Goal: Task Accomplishment & Management: Use online tool/utility

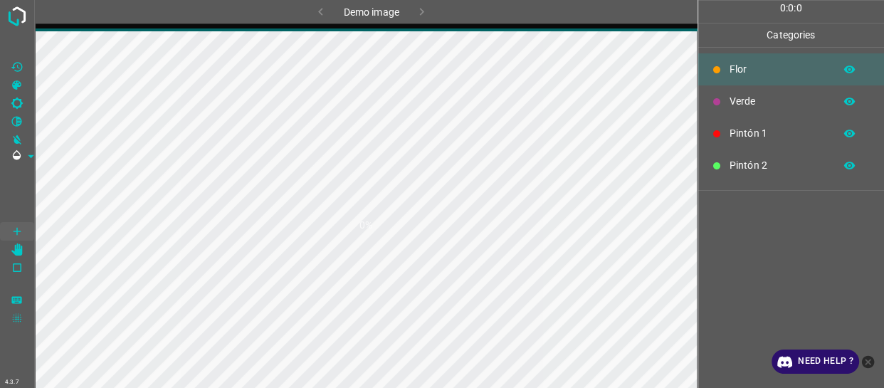
drag, startPoint x: 864, startPoint y: 360, endPoint x: 808, endPoint y: 355, distance: 56.5
click at [865, 360] on icon "close-help" at bounding box center [868, 361] width 13 height 13
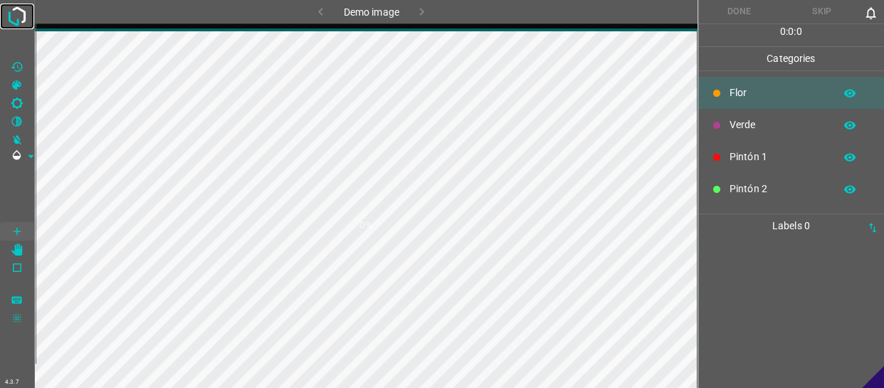
click at [9, 26] on img at bounding box center [17, 17] width 26 height 26
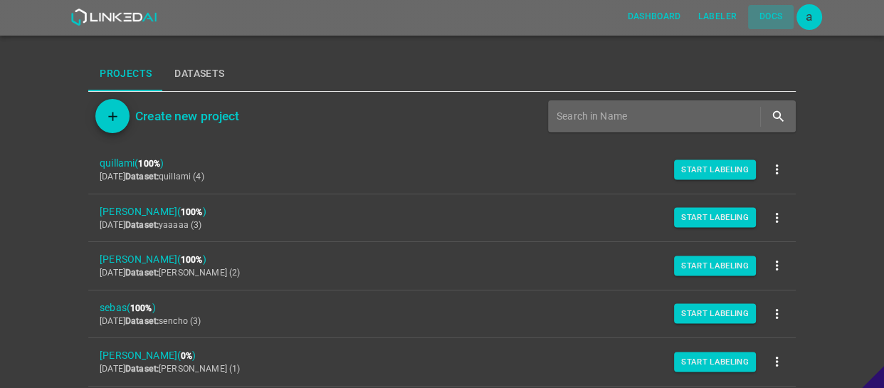
click at [791, 16] on button "Docs" at bounding box center [771, 16] width 46 height 23
click at [808, 10] on div "a" at bounding box center [810, 17] width 26 height 26
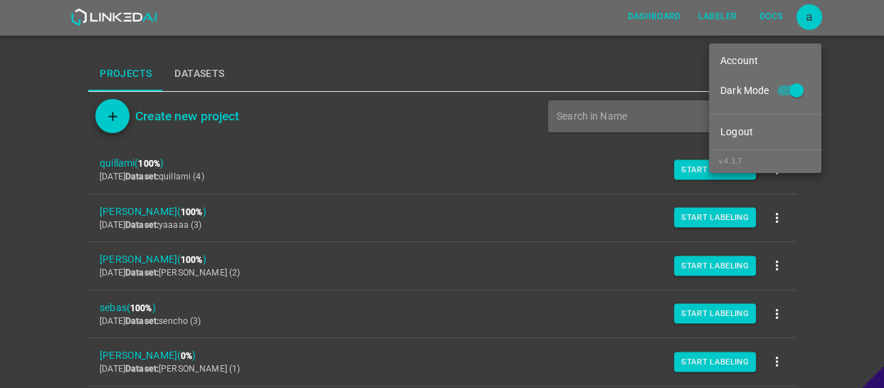
click at [798, 82] on input "Dark Mode" at bounding box center [796, 93] width 81 height 27
checkbox input "false"
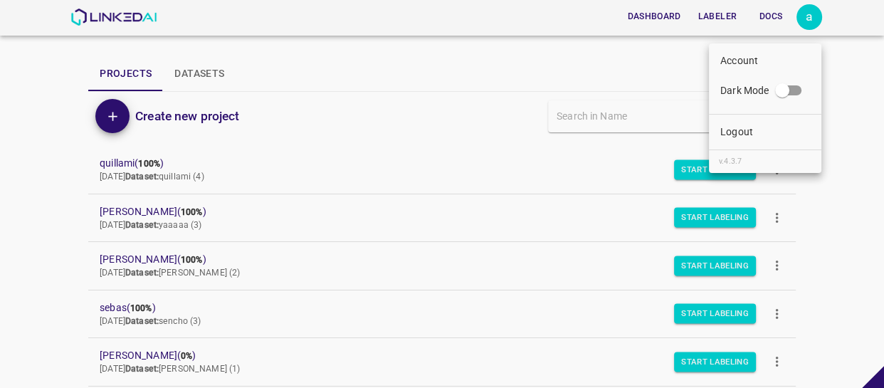
click at [786, 175] on div at bounding box center [442, 194] width 884 height 388
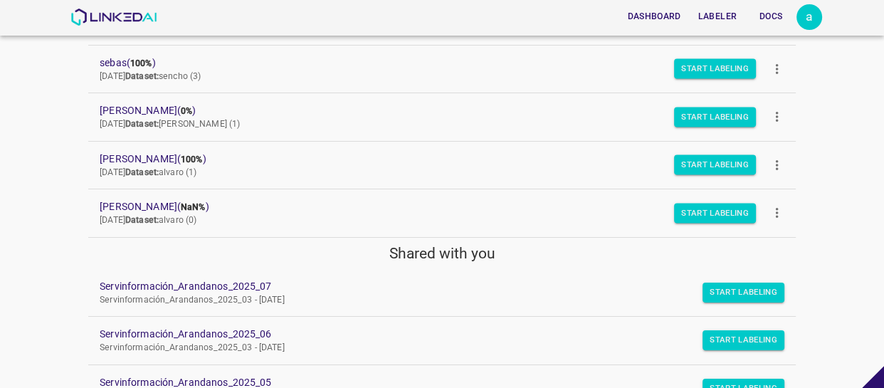
scroll to position [268, 0]
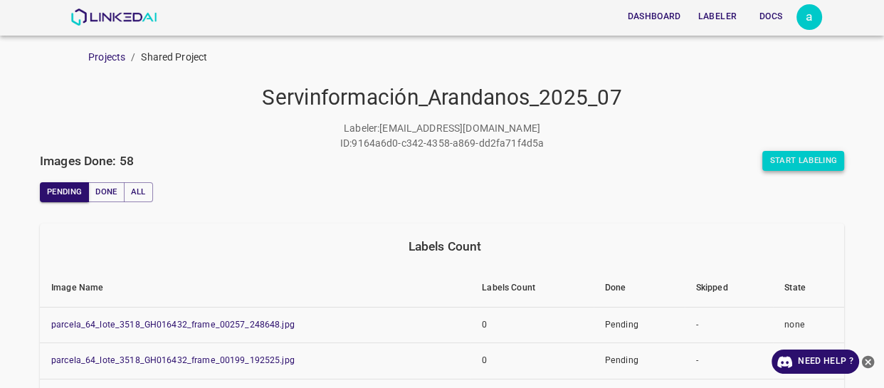
click at [763, 156] on button "Start Labeling" at bounding box center [803, 161] width 82 height 20
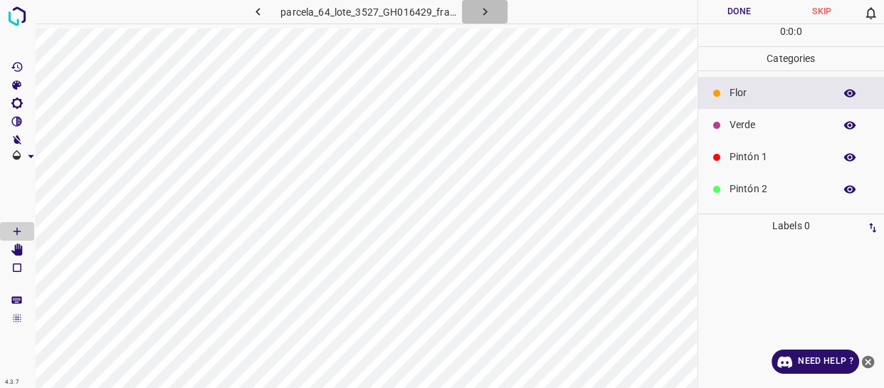
click at [478, 9] on icon "button" at bounding box center [485, 11] width 15 height 15
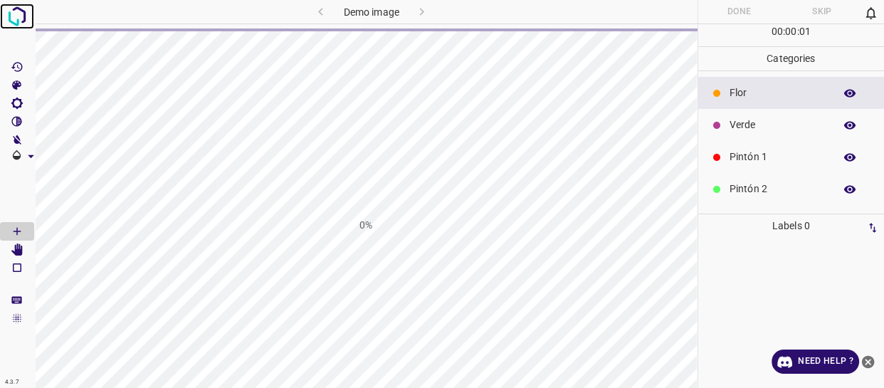
click at [18, 21] on img at bounding box center [17, 17] width 26 height 26
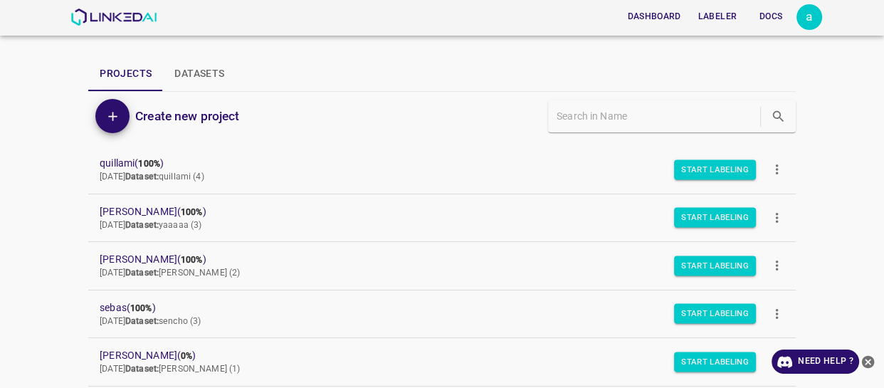
click at [863, 357] on icon "close-help" at bounding box center [868, 361] width 13 height 13
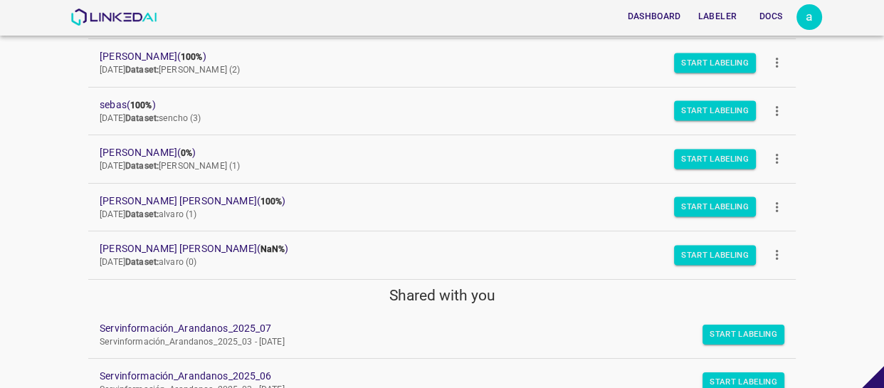
scroll to position [332, 0]
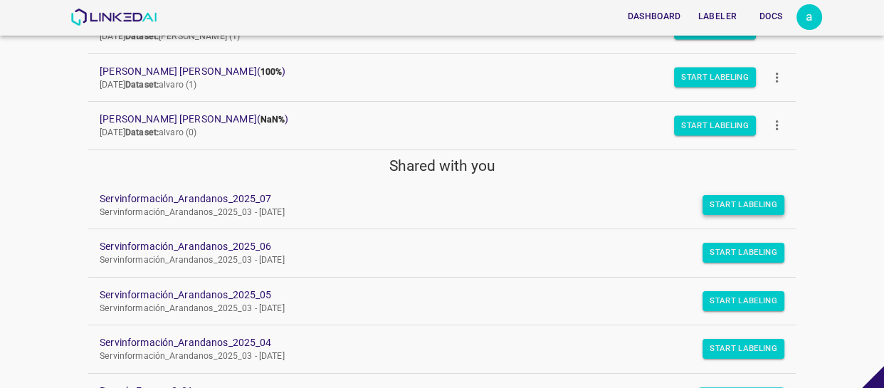
click at [715, 206] on button "Start Labeling" at bounding box center [744, 205] width 82 height 20
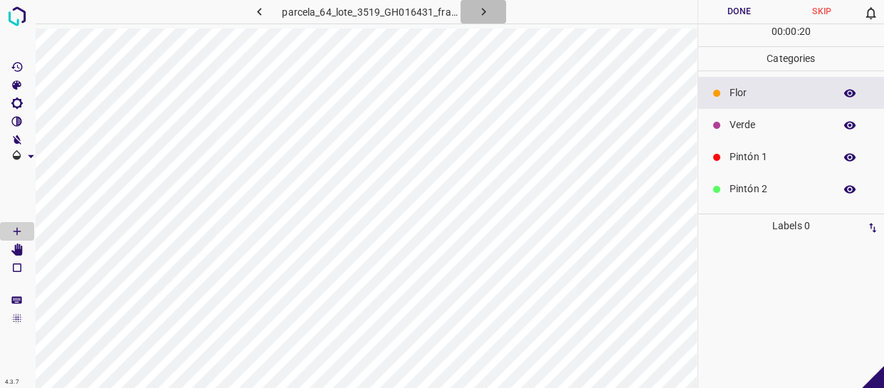
click at [481, 11] on icon "button" at bounding box center [483, 11] width 15 height 15
click at [740, 103] on div "Flor" at bounding box center [791, 93] width 187 height 32
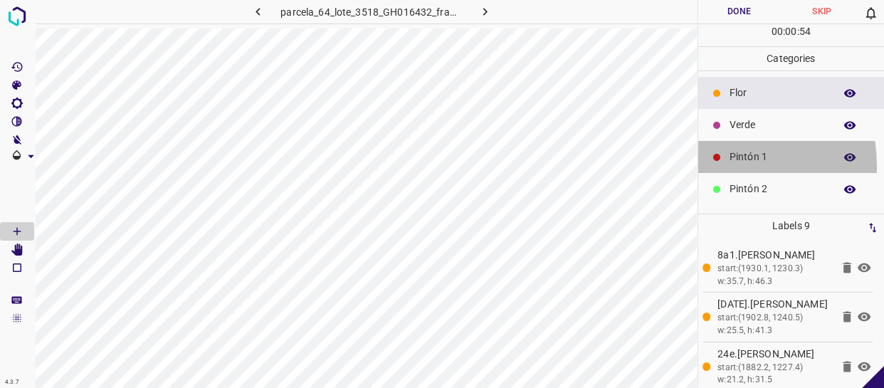
click at [718, 165] on div "Pintón 1" at bounding box center [791, 157] width 187 height 32
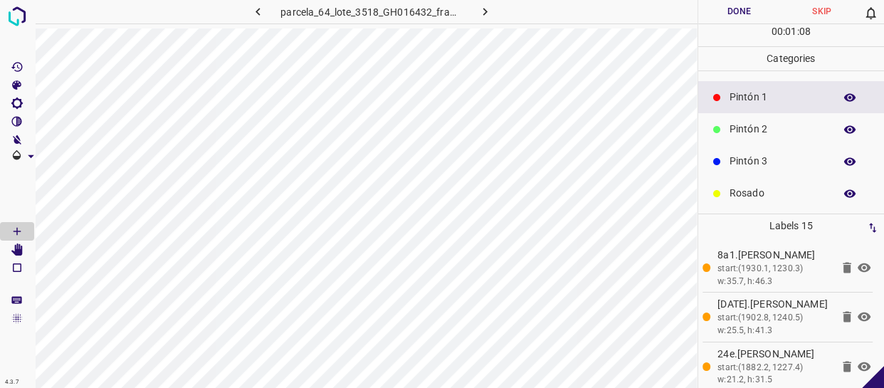
scroll to position [64, 0]
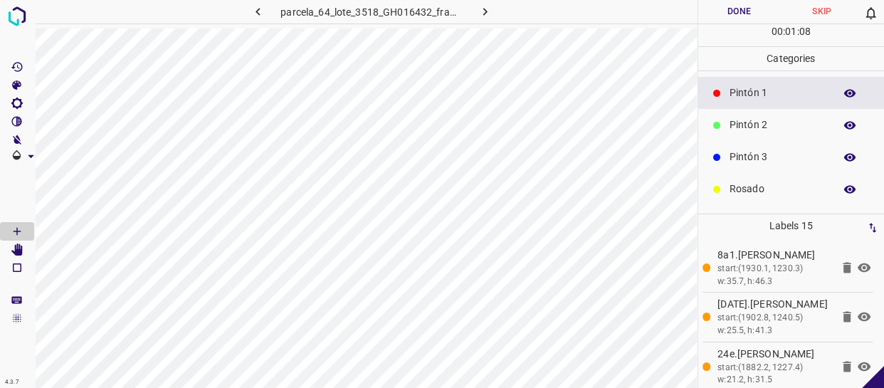
click at [765, 192] on p "Rosado" at bounding box center [779, 189] width 98 height 15
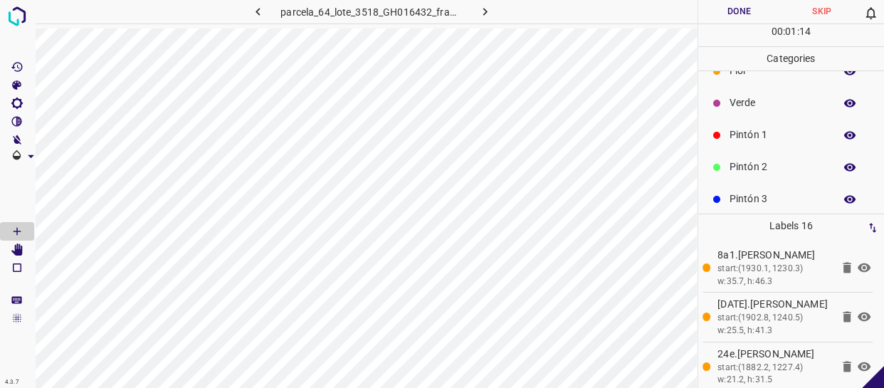
scroll to position [0, 0]
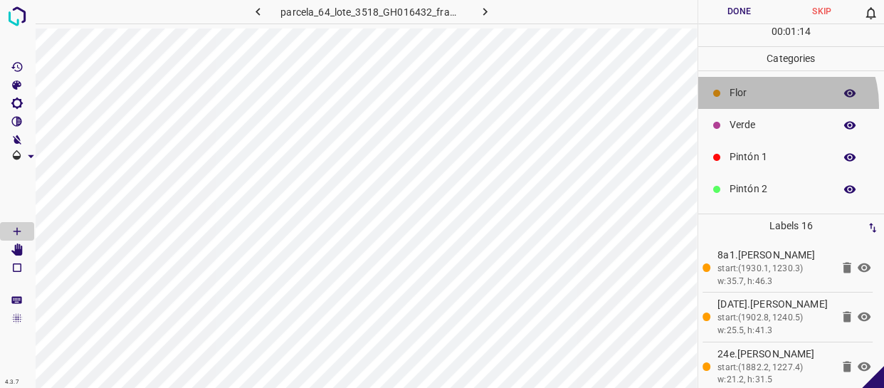
click at [769, 105] on div "Flor" at bounding box center [791, 93] width 187 height 32
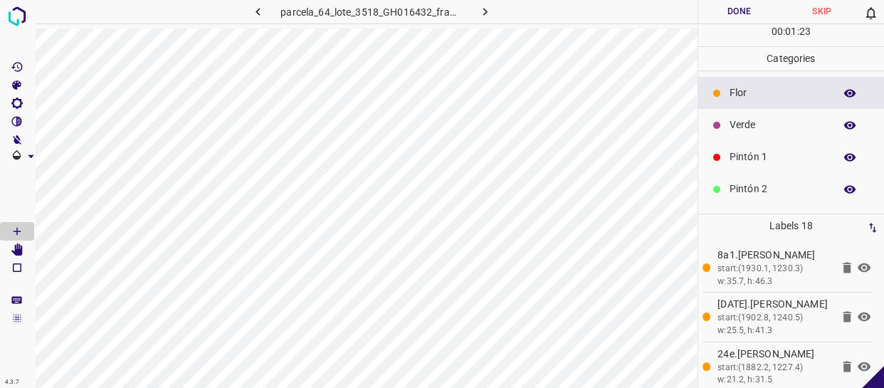
drag, startPoint x: 828, startPoint y: 149, endPoint x: 705, endPoint y: 157, distance: 122.7
click at [815, 152] on div "Pintón 1" at bounding box center [791, 157] width 187 height 32
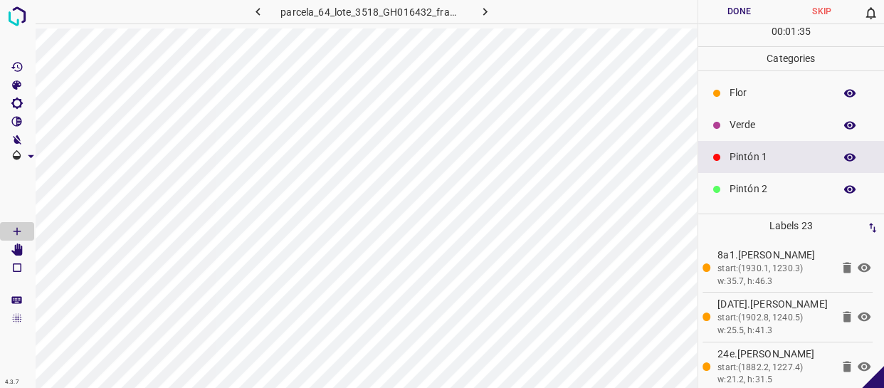
click at [11, 65] on icon "[Z] Restore Values" at bounding box center [17, 67] width 13 height 13
click at [747, 127] on p "Verde" at bounding box center [779, 124] width 98 height 15
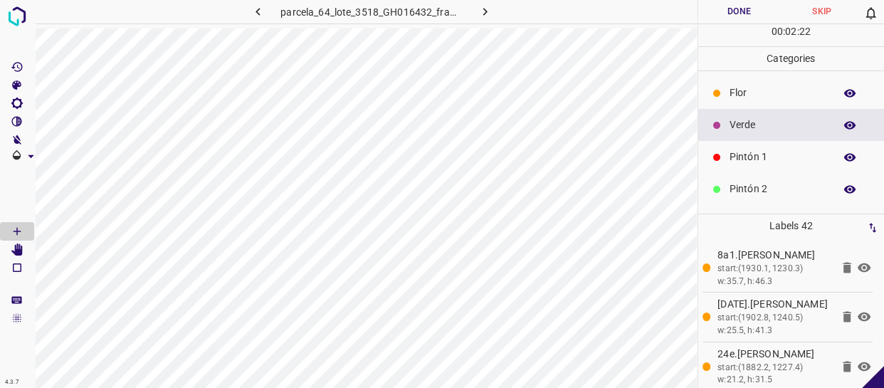
drag, startPoint x: 776, startPoint y: 149, endPoint x: 731, endPoint y: 149, distance: 44.8
click at [775, 149] on p "Pintón 1" at bounding box center [779, 156] width 98 height 15
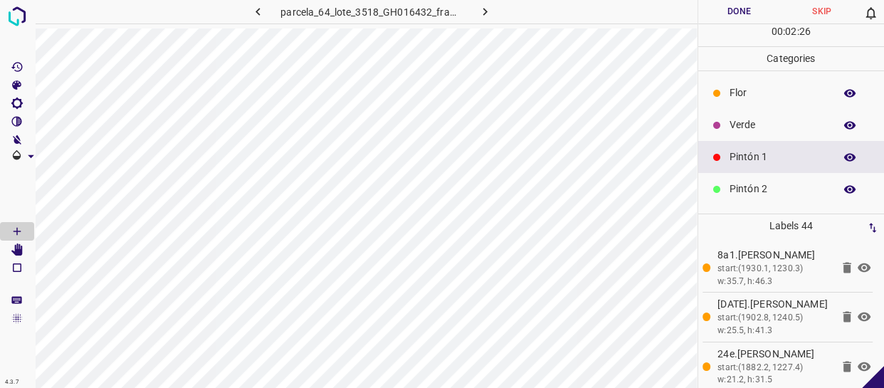
drag, startPoint x: 767, startPoint y: 125, endPoint x: 752, endPoint y: 130, distance: 15.5
click at [766, 125] on p "Verde" at bounding box center [779, 124] width 98 height 15
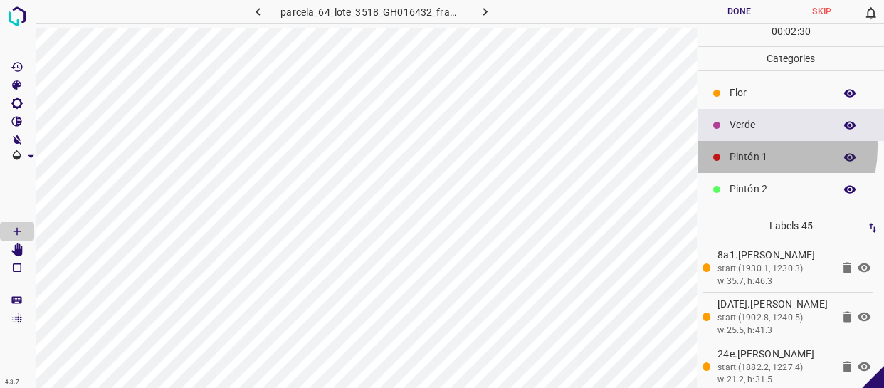
drag, startPoint x: 747, startPoint y: 147, endPoint x: 718, endPoint y: 149, distance: 28.5
click at [746, 148] on div "Pintón 1" at bounding box center [791, 157] width 187 height 32
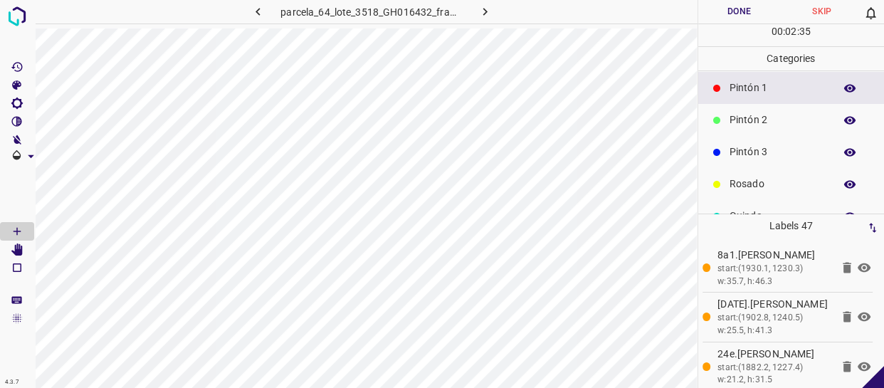
scroll to position [125, 0]
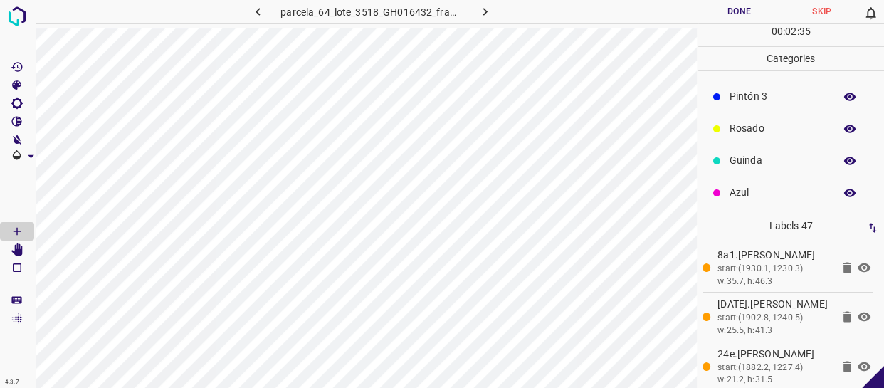
drag, startPoint x: 763, startPoint y: 130, endPoint x: 745, endPoint y: 134, distance: 18.1
click at [745, 134] on p "Rosado" at bounding box center [779, 128] width 98 height 15
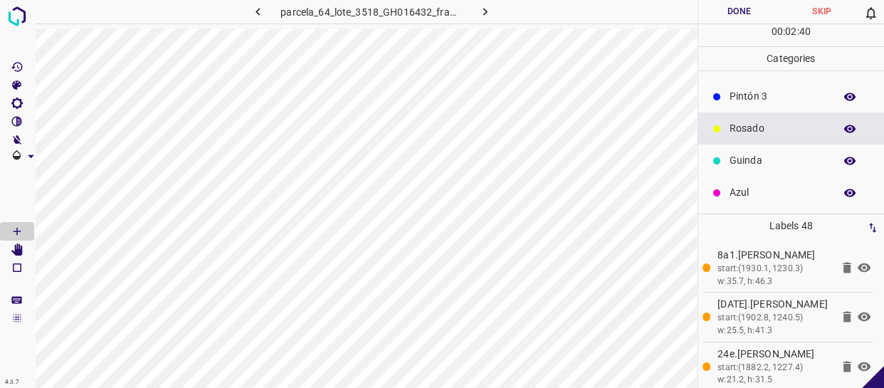
scroll to position [60, 0]
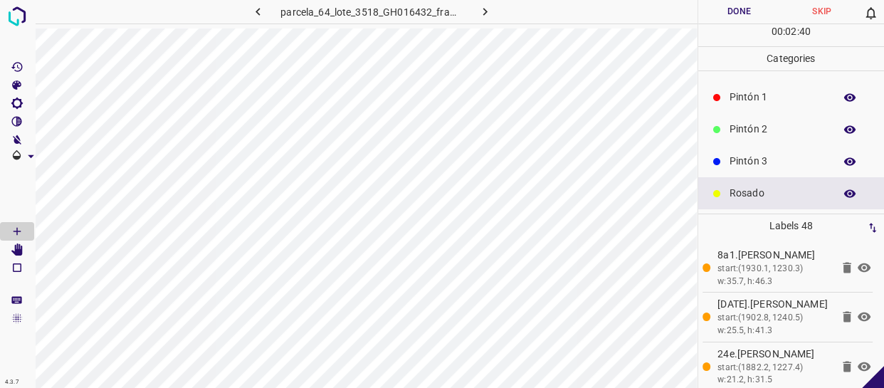
click at [771, 94] on p "Pintón 1" at bounding box center [779, 97] width 98 height 15
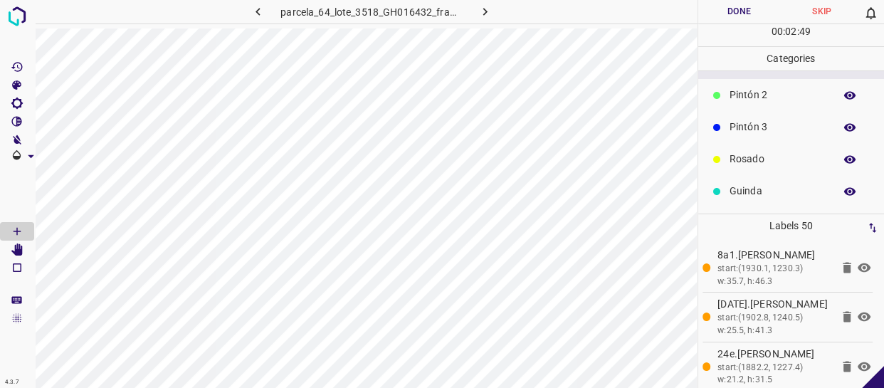
scroll to position [125, 0]
drag, startPoint x: 778, startPoint y: 95, endPoint x: 706, endPoint y: 96, distance: 71.9
click at [777, 95] on p "Pintón 3" at bounding box center [779, 96] width 98 height 15
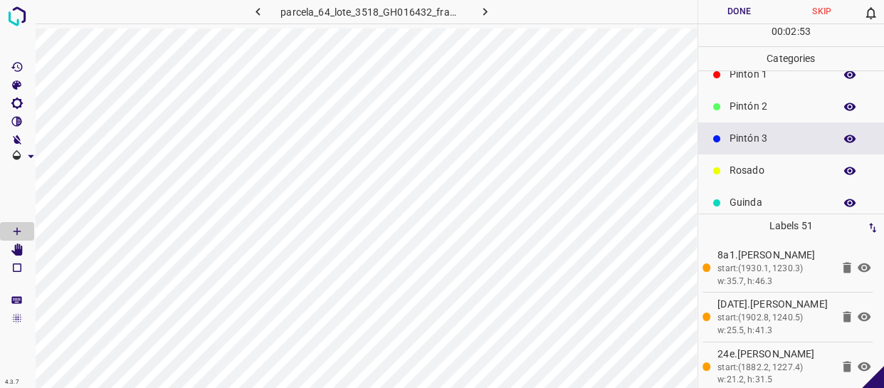
scroll to position [60, 0]
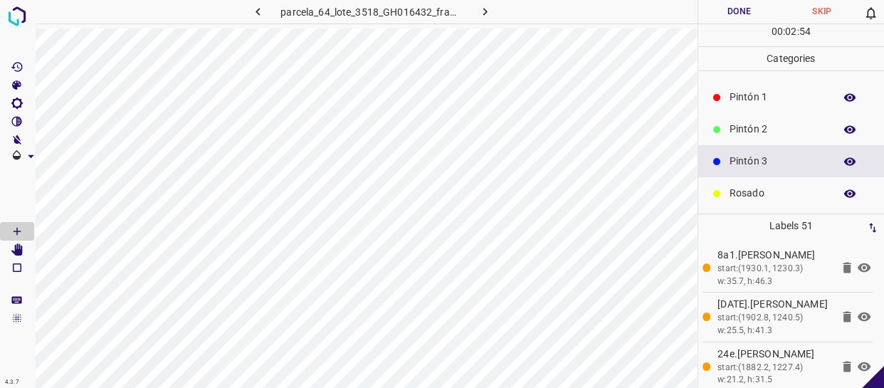
drag, startPoint x: 777, startPoint y: 128, endPoint x: 747, endPoint y: 137, distance: 31.8
click at [776, 128] on p "Pintón 2" at bounding box center [779, 129] width 98 height 15
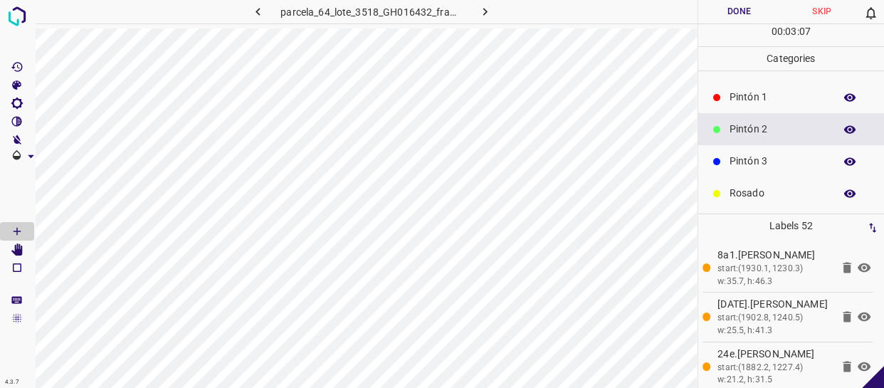
click at [809, 102] on p "Pintón 1" at bounding box center [779, 97] width 98 height 15
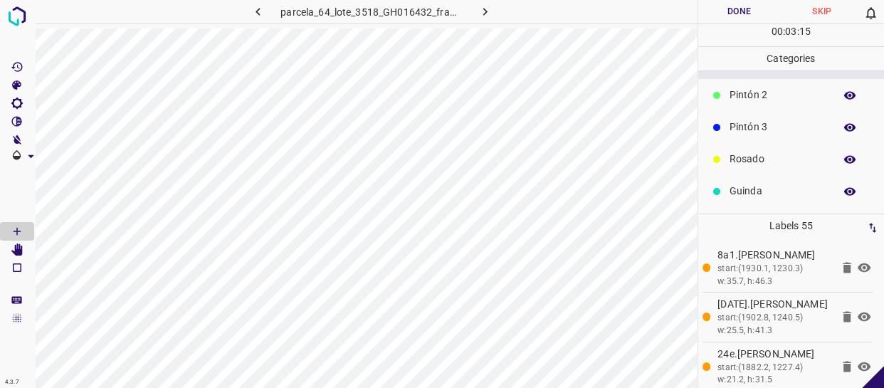
scroll to position [125, 0]
drag, startPoint x: 763, startPoint y: 192, endPoint x: 713, endPoint y: 189, distance: 50.6
click at [759, 192] on p "Azul" at bounding box center [779, 192] width 98 height 15
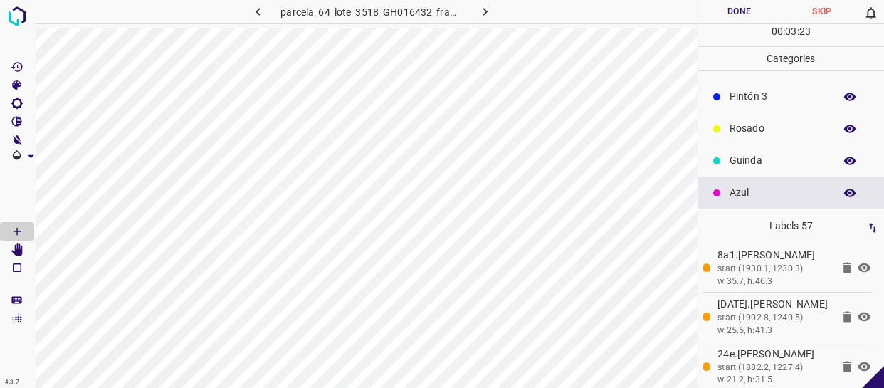
scroll to position [0, 0]
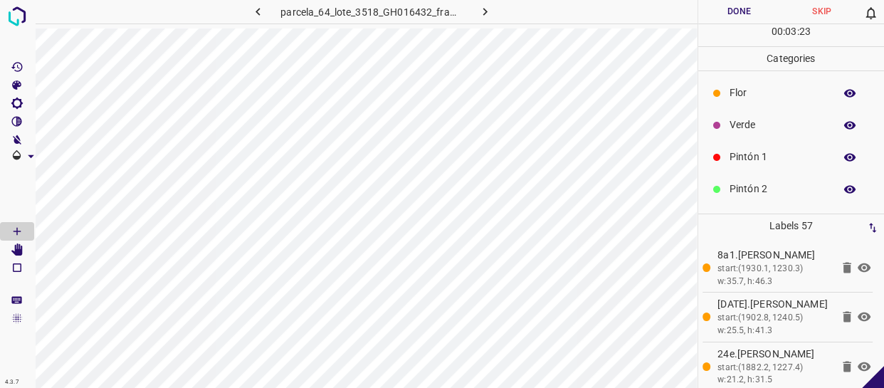
drag, startPoint x: 769, startPoint y: 118, endPoint x: 697, endPoint y: 157, distance: 81.5
click at [766, 121] on p "Verde" at bounding box center [779, 124] width 98 height 15
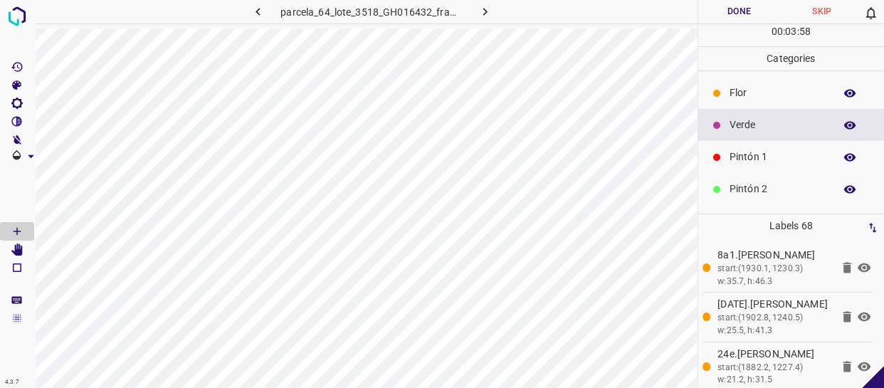
click at [765, 153] on p "Pintón 1" at bounding box center [779, 156] width 98 height 15
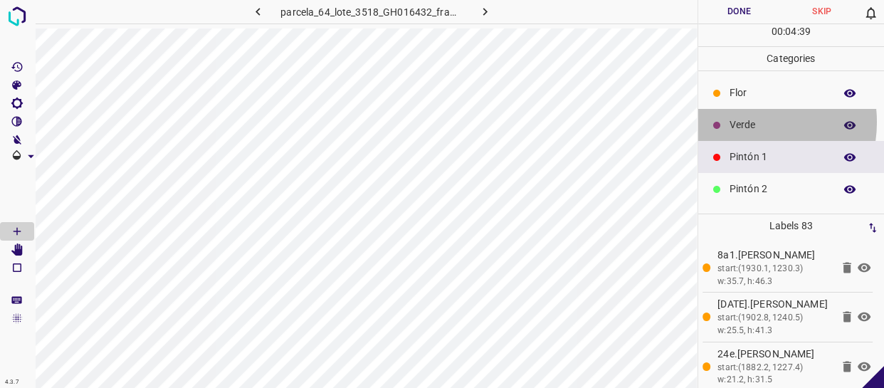
click at [747, 122] on p "Verde" at bounding box center [779, 124] width 98 height 15
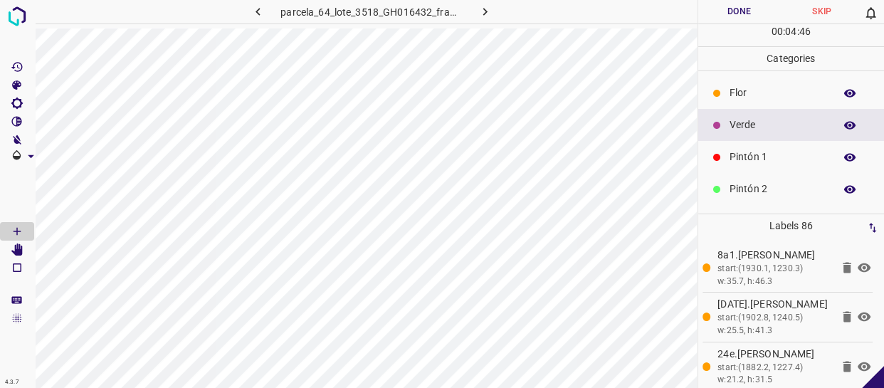
click at [771, 153] on p "Pintón 1" at bounding box center [779, 156] width 98 height 15
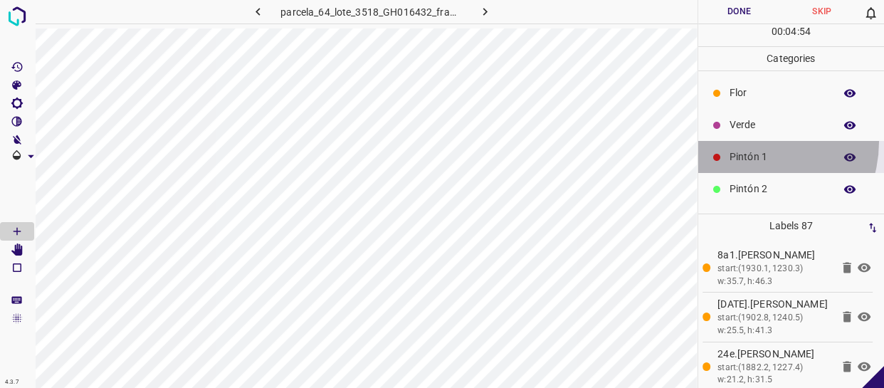
drag, startPoint x: 747, startPoint y: 141, endPoint x: 716, endPoint y: 141, distance: 30.6
click at [747, 141] on div "Pintón 1" at bounding box center [791, 157] width 187 height 32
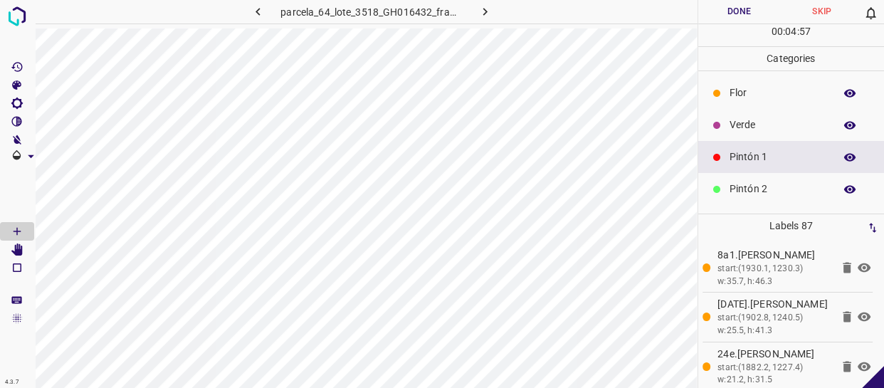
click at [739, 103] on div "Flor" at bounding box center [791, 93] width 187 height 32
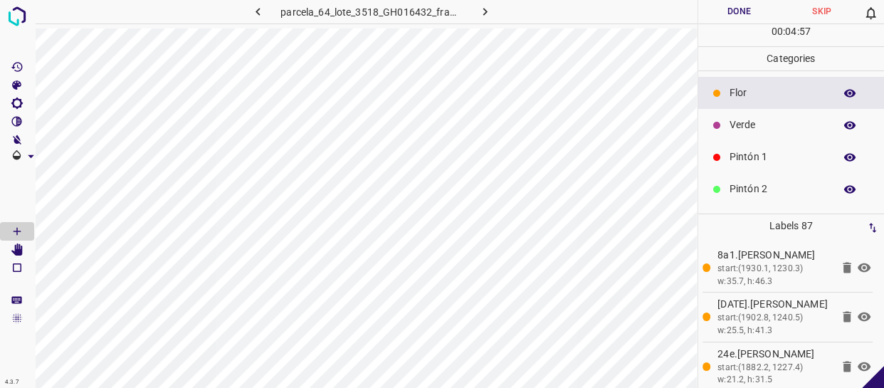
click at [728, 126] on div "Verde" at bounding box center [791, 125] width 187 height 32
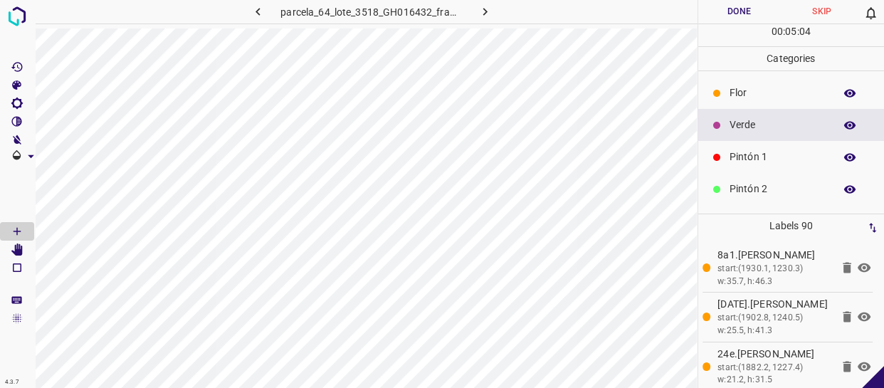
click at [743, 151] on p "Pintón 1" at bounding box center [779, 156] width 98 height 15
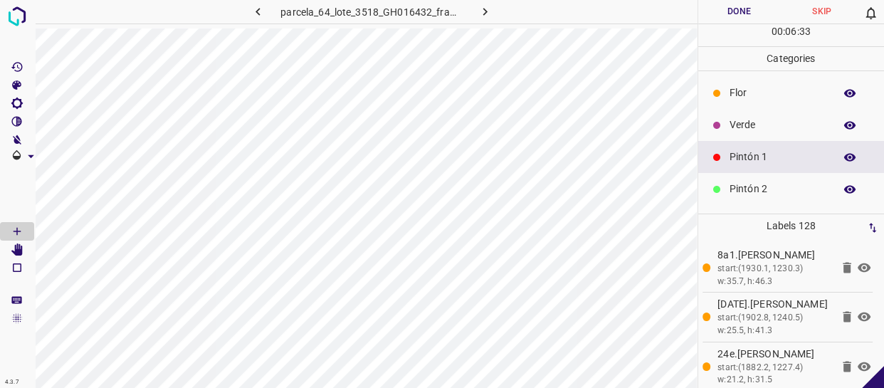
click at [768, 114] on div "Verde" at bounding box center [791, 125] width 187 height 32
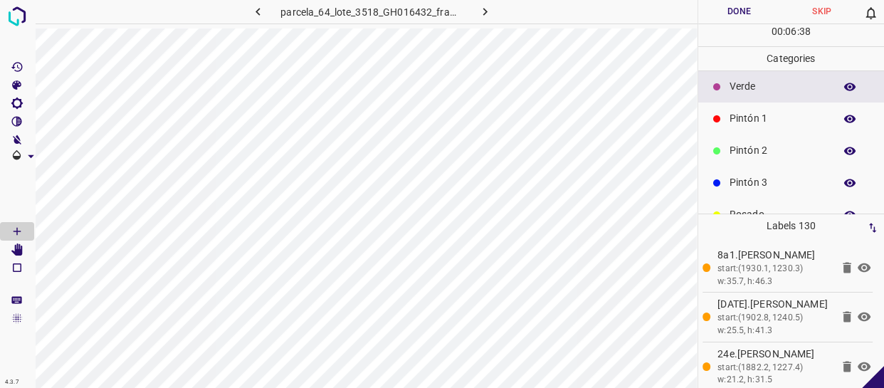
scroll to position [125, 0]
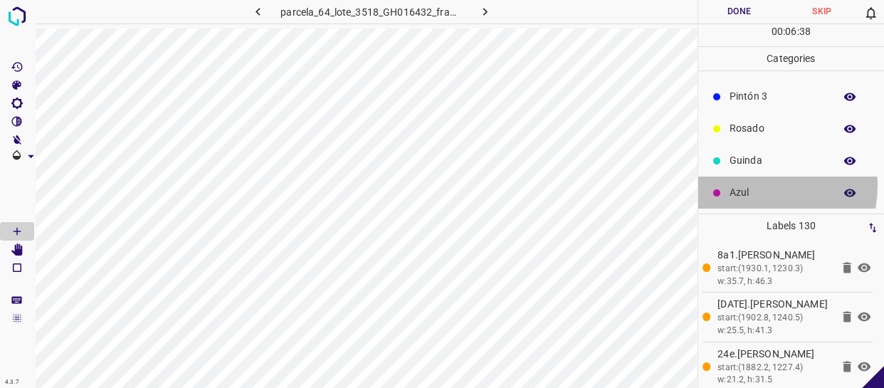
click at [751, 185] on p "Azul" at bounding box center [779, 192] width 98 height 15
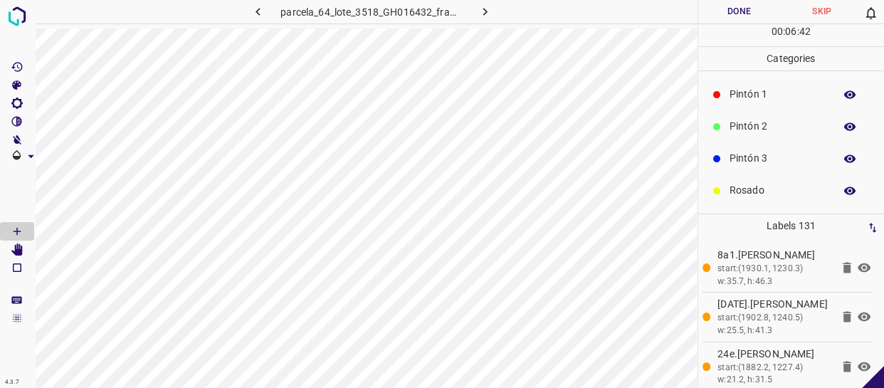
scroll to position [60, 0]
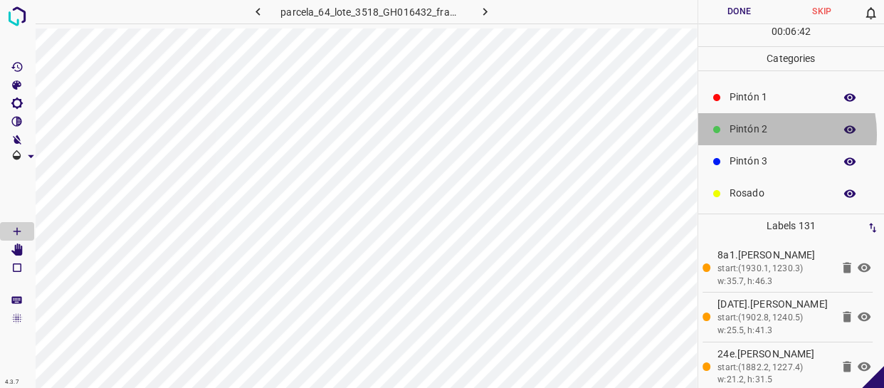
click at [757, 134] on p "Pintón 2" at bounding box center [779, 129] width 98 height 15
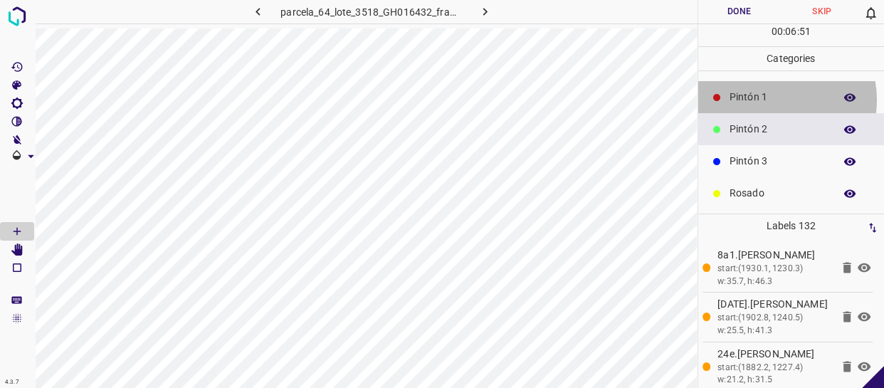
click at [767, 100] on p "Pintón 1" at bounding box center [779, 97] width 98 height 15
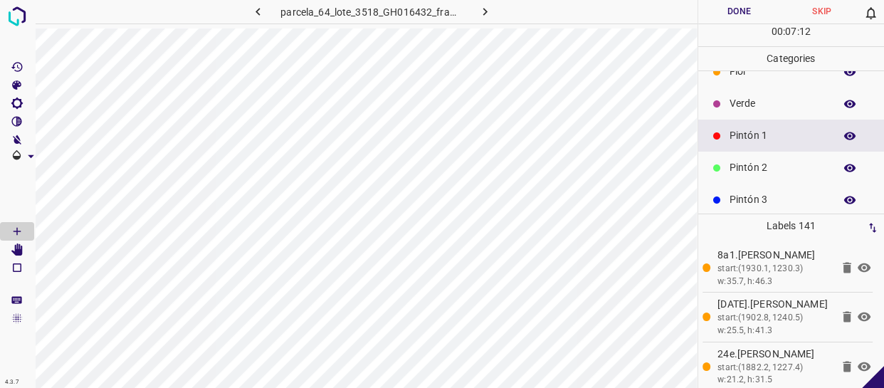
scroll to position [0, 0]
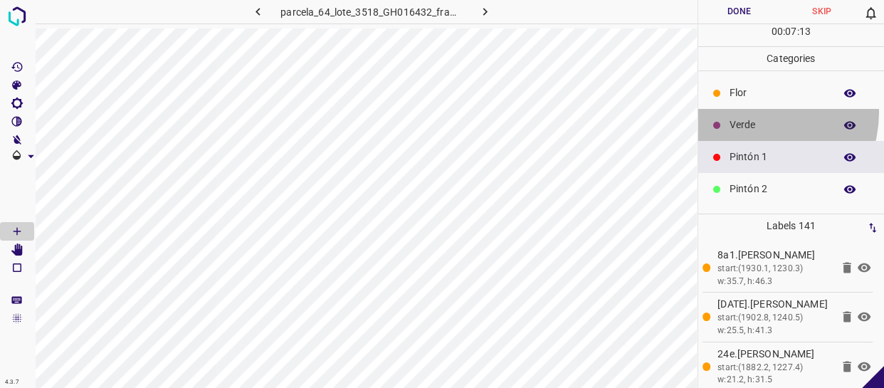
click at [754, 112] on div "Verde" at bounding box center [791, 125] width 187 height 32
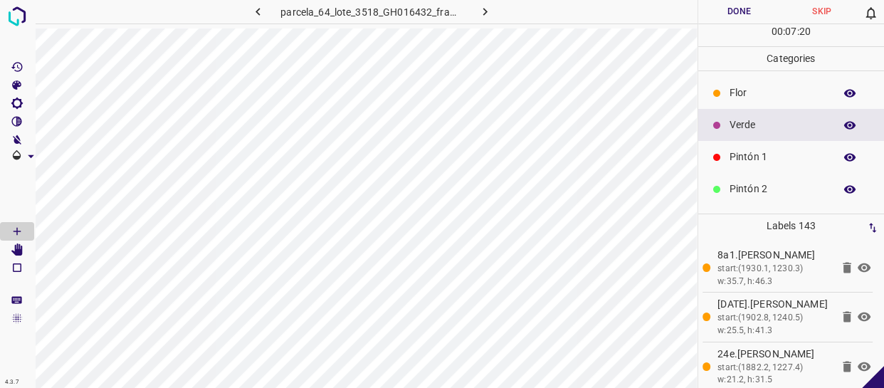
scroll to position [64, 0]
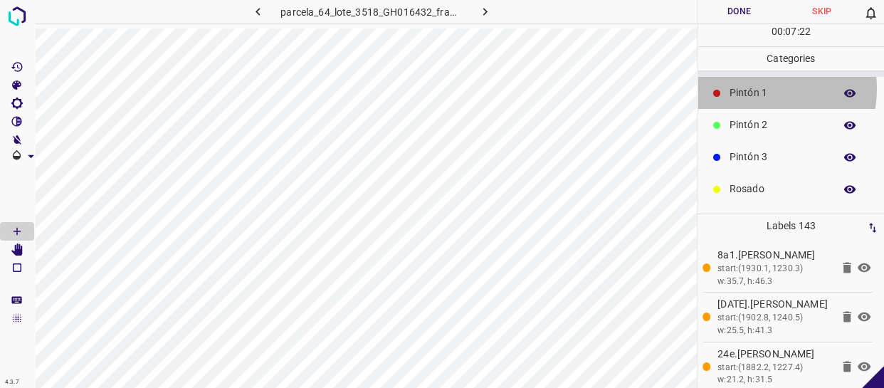
click at [755, 88] on p "Pintón 1" at bounding box center [779, 92] width 98 height 15
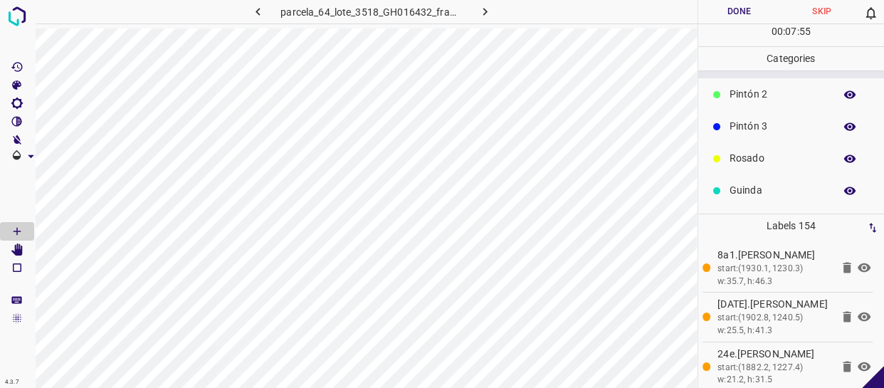
scroll to position [125, 0]
click at [743, 192] on p "Azul" at bounding box center [779, 192] width 98 height 15
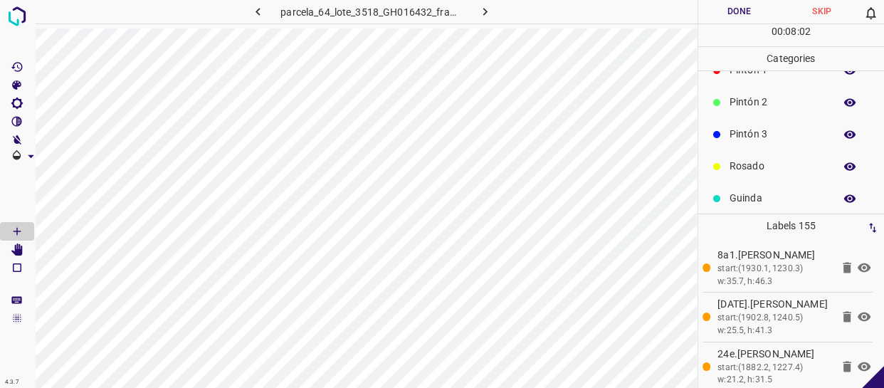
scroll to position [0, 0]
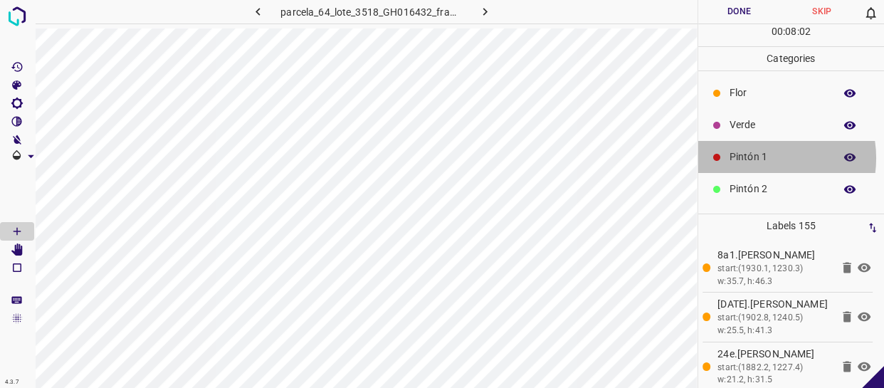
click at [762, 158] on p "Pintón 1" at bounding box center [779, 156] width 98 height 15
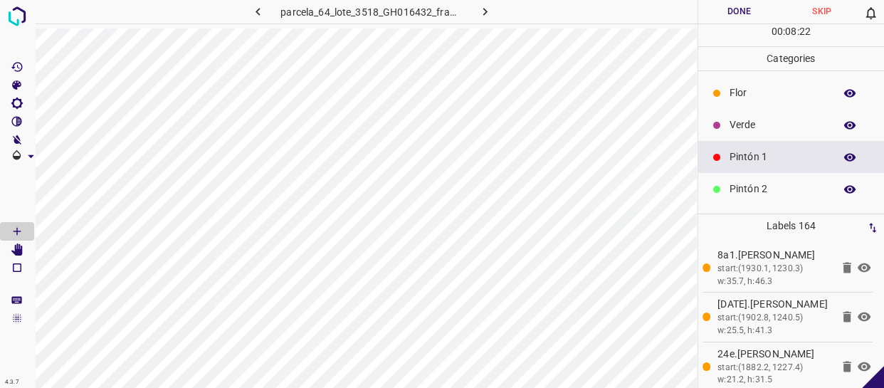
drag, startPoint x: 763, startPoint y: 128, endPoint x: 738, endPoint y: 135, distance: 25.9
click at [738, 135] on div "Verde" at bounding box center [791, 125] width 187 height 32
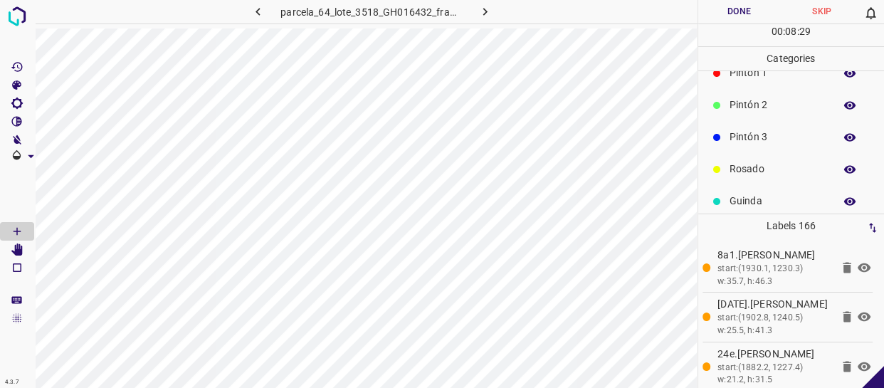
scroll to position [125, 0]
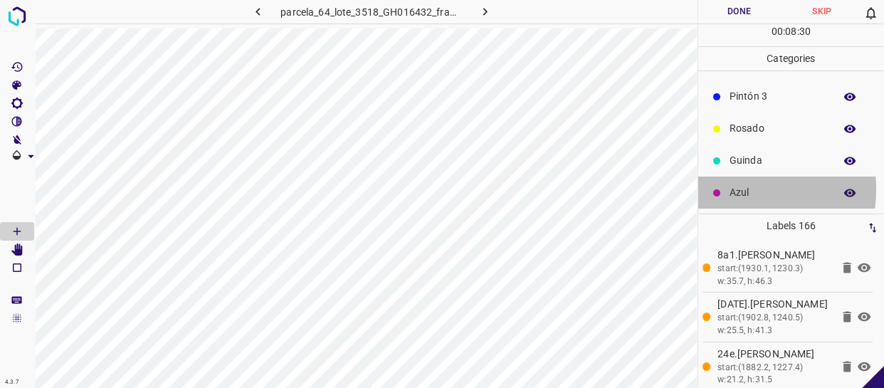
click at [730, 189] on p "Azul" at bounding box center [779, 192] width 98 height 15
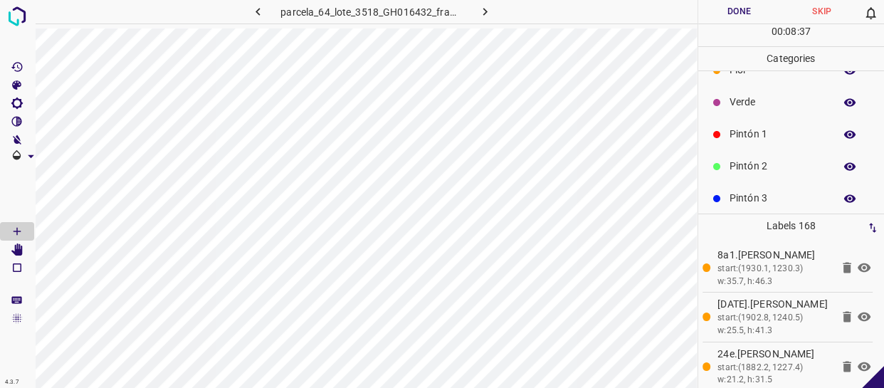
scroll to position [0, 0]
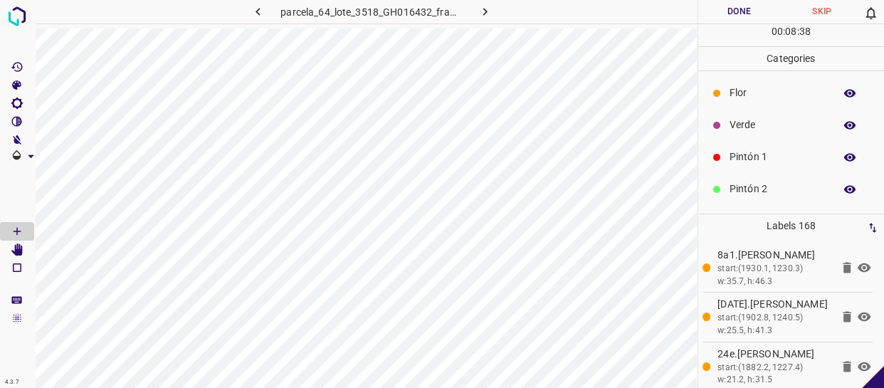
click at [748, 154] on p "Pintón 1" at bounding box center [779, 156] width 98 height 15
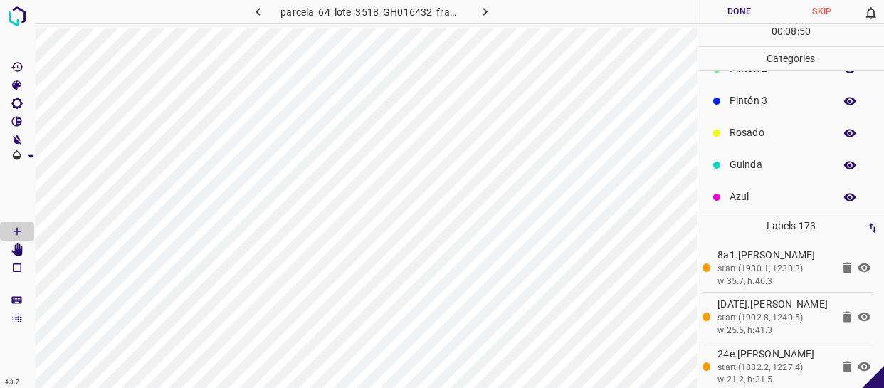
scroll to position [125, 0]
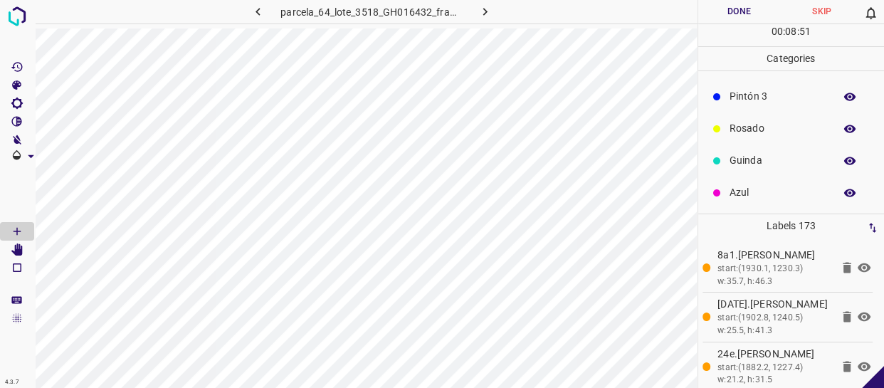
click at [746, 201] on div "Azul" at bounding box center [791, 193] width 187 height 32
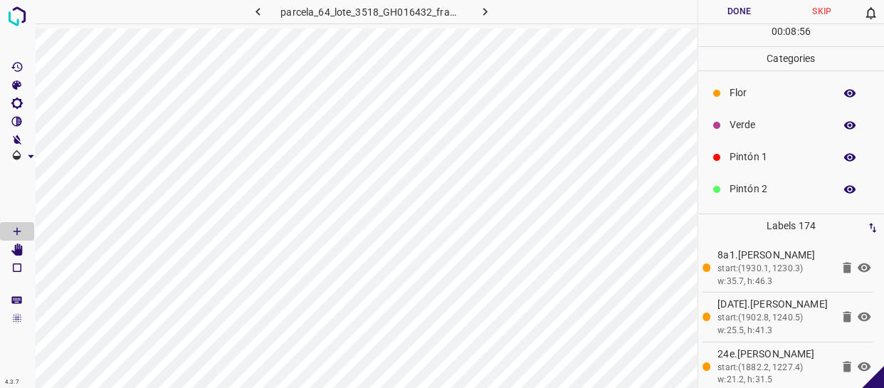
drag, startPoint x: 762, startPoint y: 157, endPoint x: 751, endPoint y: 159, distance: 11.1
click at [751, 159] on p "Pintón 1" at bounding box center [779, 156] width 98 height 15
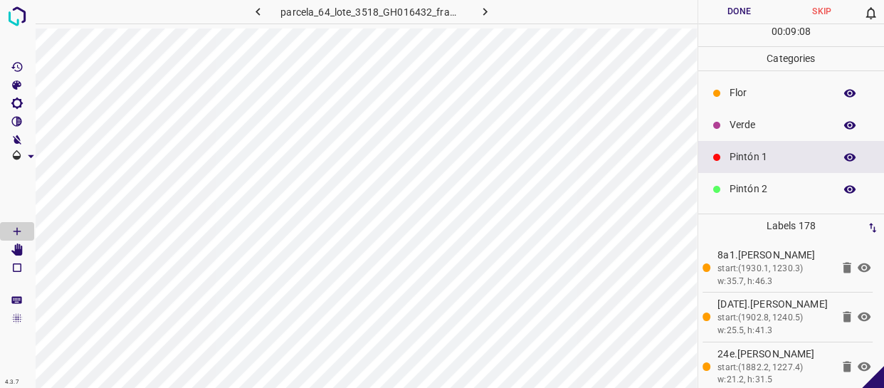
click at [769, 182] on p "Pintón 2" at bounding box center [779, 189] width 98 height 15
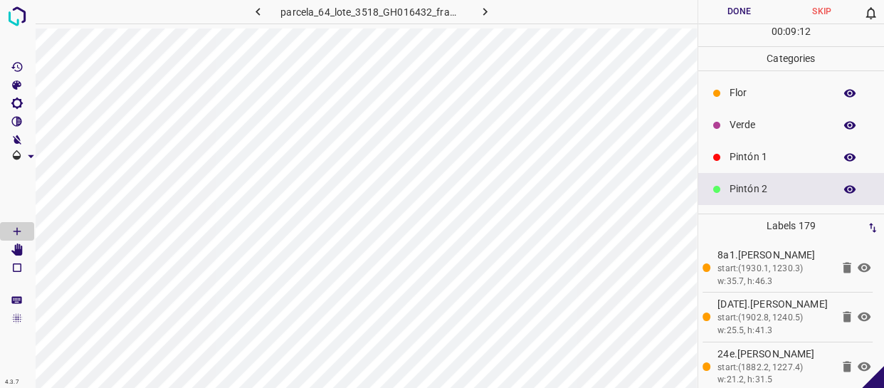
click at [768, 149] on p "Pintón 1" at bounding box center [779, 156] width 98 height 15
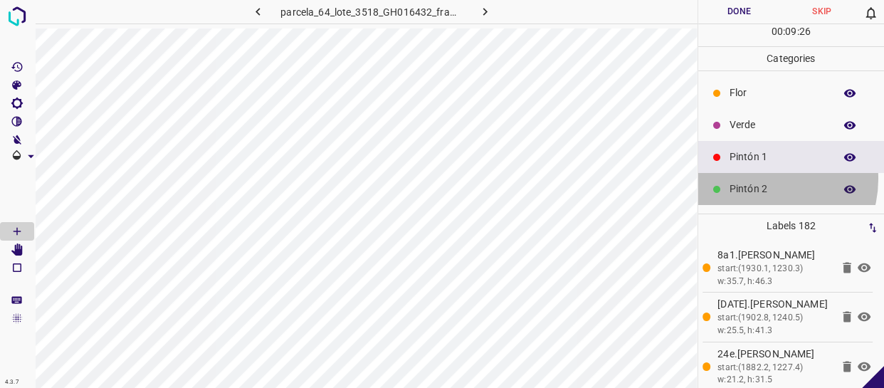
click at [760, 179] on div "Pintón 2" at bounding box center [791, 189] width 187 height 32
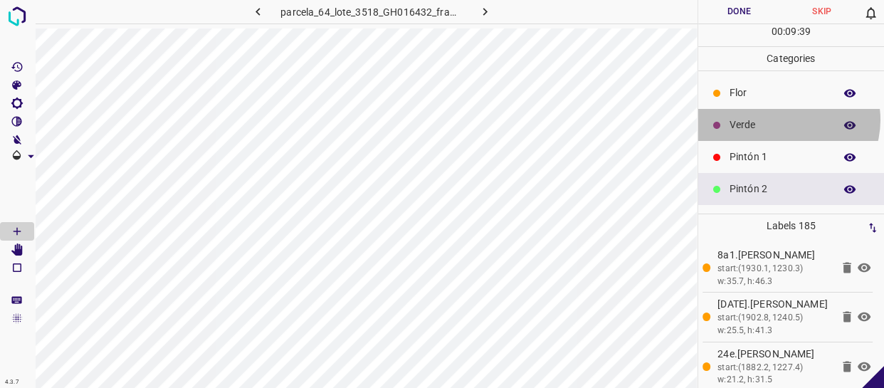
click at [783, 120] on p "Verde" at bounding box center [779, 124] width 98 height 15
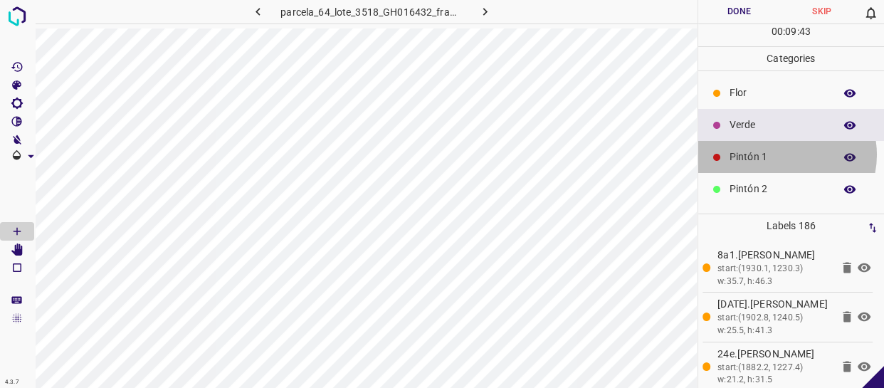
click at [783, 154] on p "Pintón 1" at bounding box center [779, 156] width 98 height 15
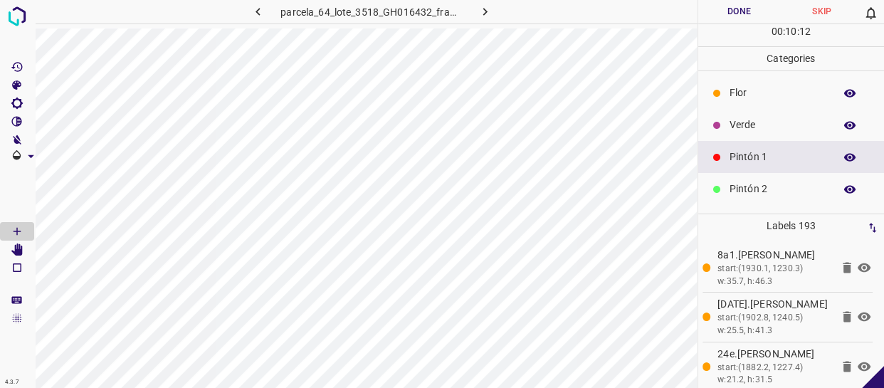
click at [793, 159] on p "Pintón 1" at bounding box center [779, 156] width 98 height 15
click at [782, 185] on p "Pintón 2" at bounding box center [779, 189] width 98 height 15
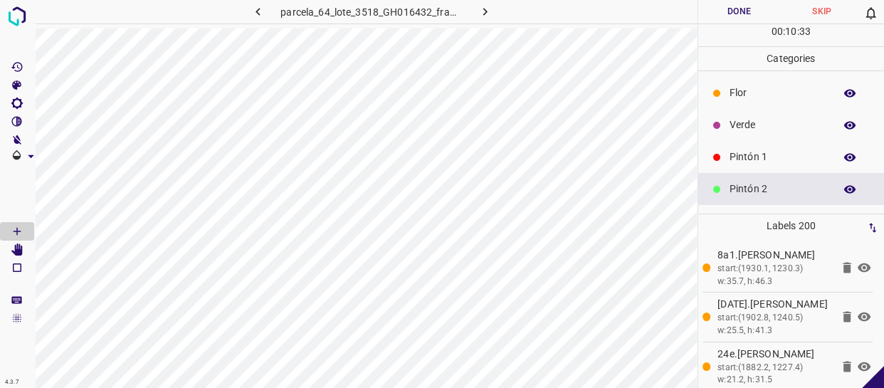
click at [767, 141] on div "Pintón 1" at bounding box center [791, 157] width 187 height 32
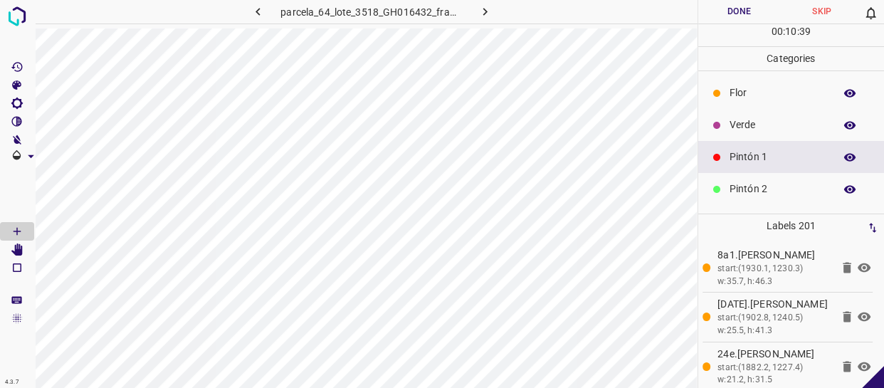
click at [730, 156] on p "Pintón 1" at bounding box center [779, 156] width 98 height 15
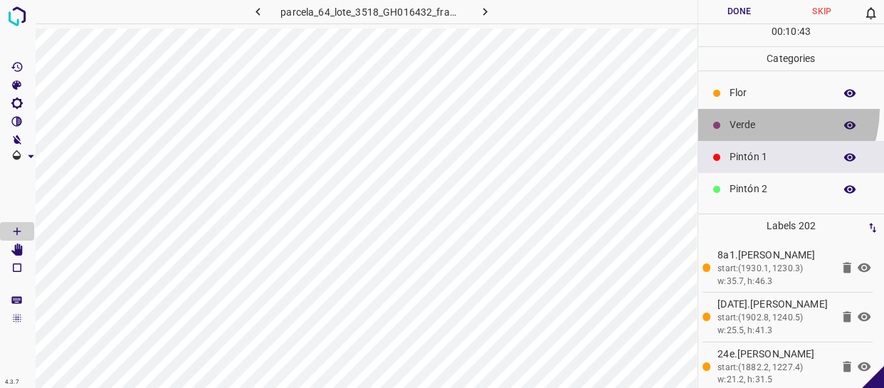
click at [755, 109] on div "Verde" at bounding box center [791, 125] width 187 height 32
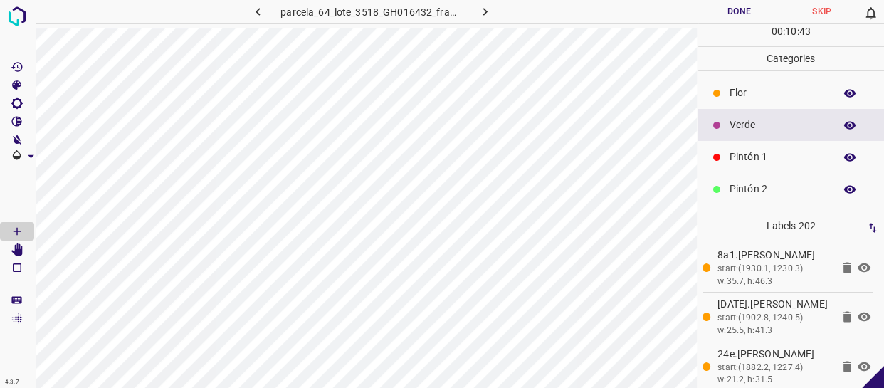
click at [757, 116] on div "Verde" at bounding box center [791, 125] width 187 height 32
drag, startPoint x: 780, startPoint y: 149, endPoint x: 772, endPoint y: 151, distance: 8.0
click at [772, 151] on p "Pintón 1" at bounding box center [779, 156] width 98 height 15
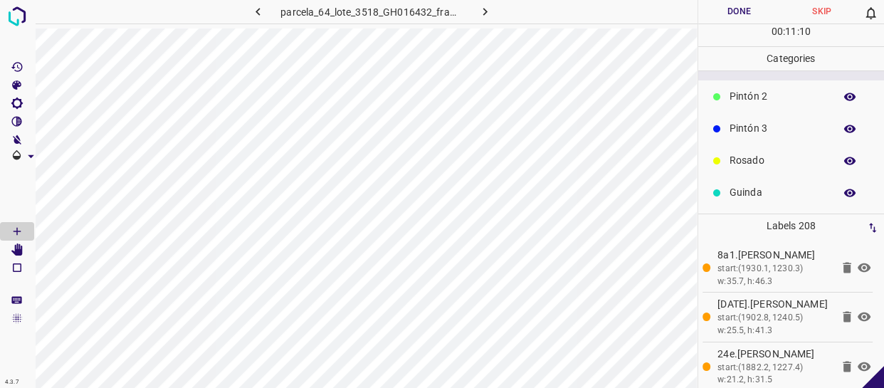
scroll to position [125, 0]
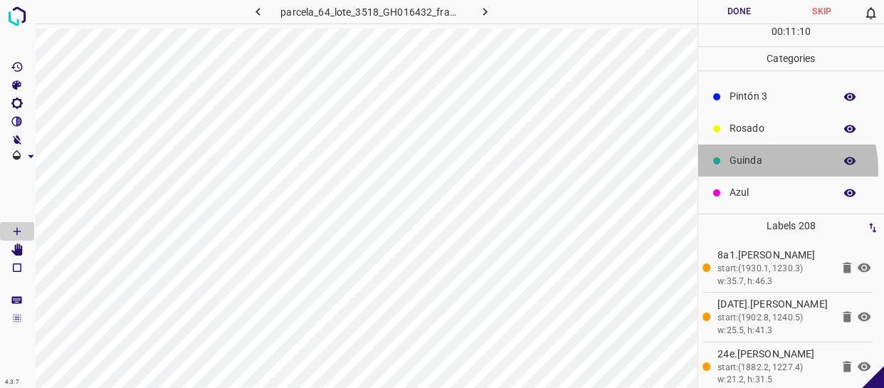
click at [762, 168] on div "Guinda" at bounding box center [791, 161] width 187 height 32
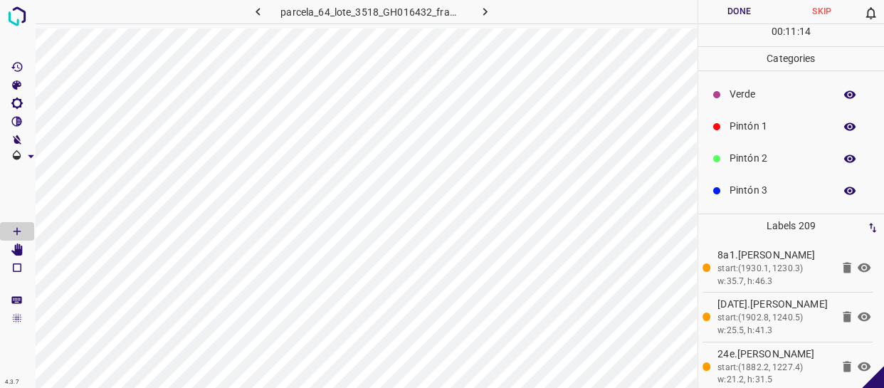
scroll to position [0, 0]
click at [752, 152] on p "Pintón 1" at bounding box center [779, 156] width 98 height 15
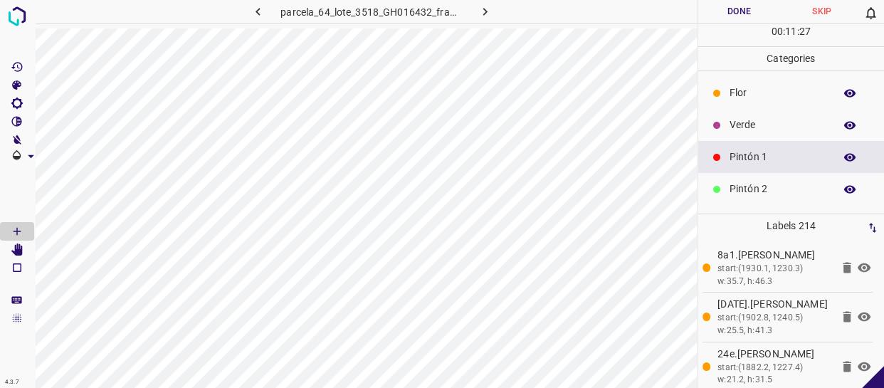
drag, startPoint x: 783, startPoint y: 126, endPoint x: 755, endPoint y: 131, distance: 28.9
click at [755, 131] on p "Verde" at bounding box center [779, 124] width 98 height 15
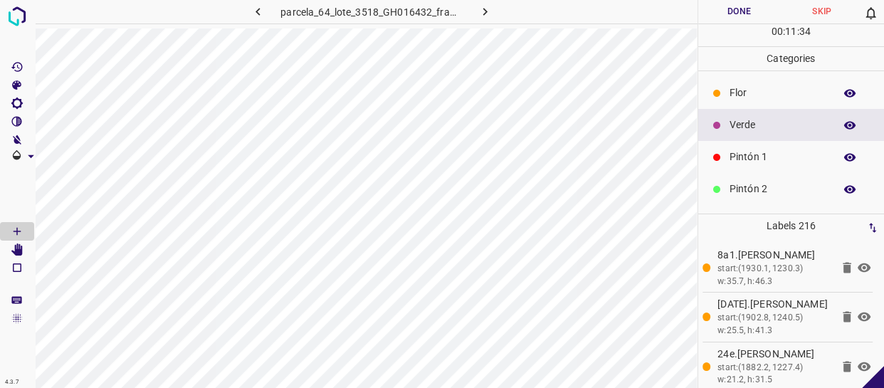
click at [755, 152] on p "Pintón 1" at bounding box center [779, 156] width 98 height 15
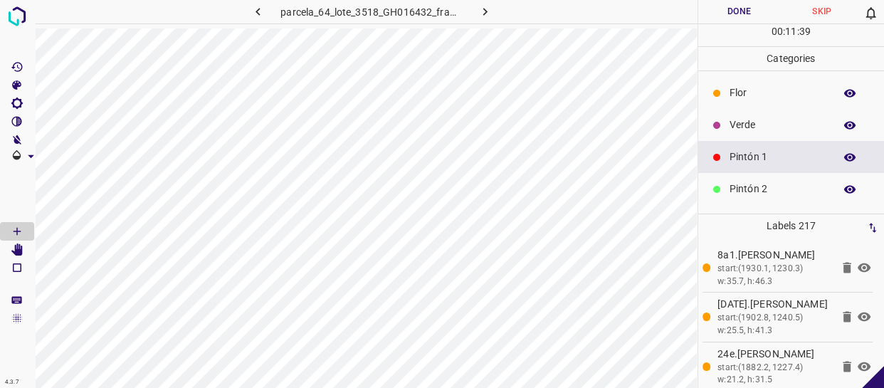
click at [784, 192] on p "Pintón 2" at bounding box center [779, 189] width 98 height 15
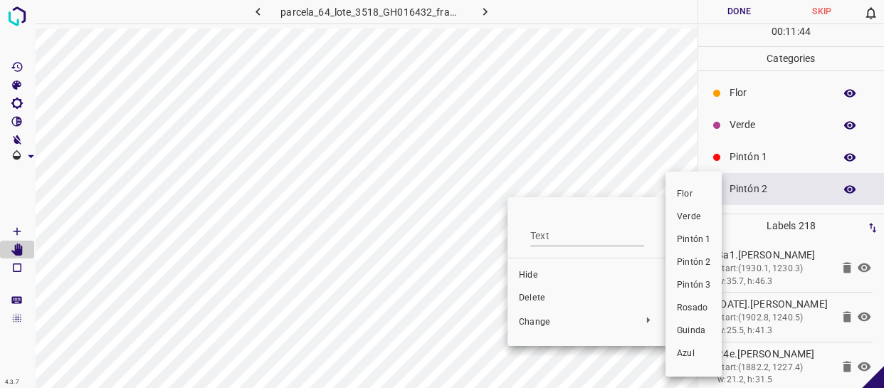
click at [697, 264] on span "Pintón 2" at bounding box center [693, 262] width 33 height 13
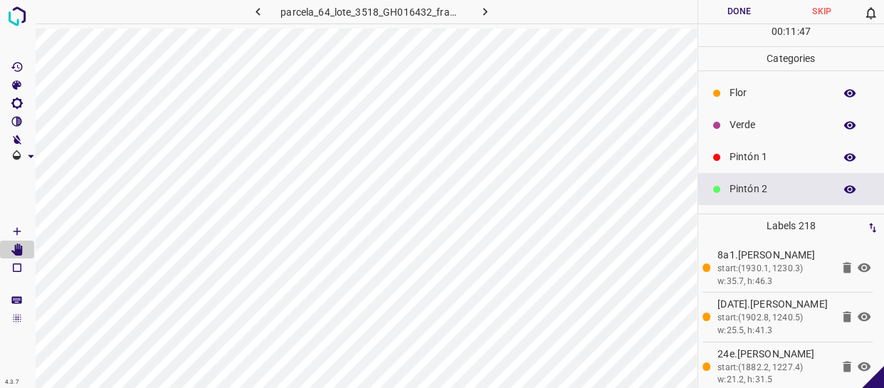
click at [735, 157] on p "Pintón 1" at bounding box center [779, 156] width 98 height 15
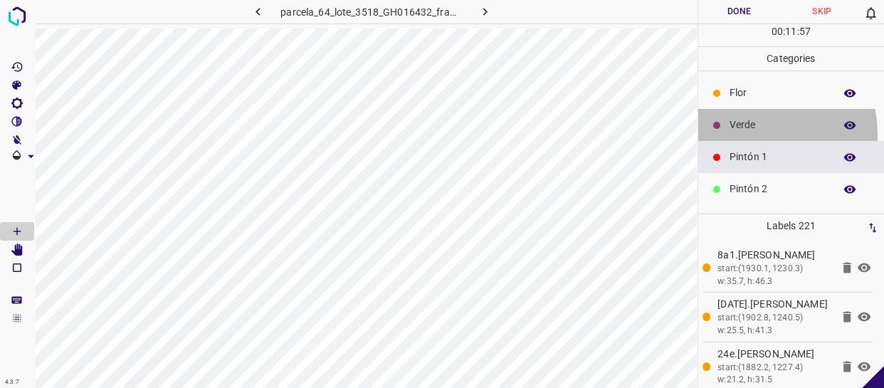
click at [747, 134] on div "Verde" at bounding box center [791, 125] width 187 height 32
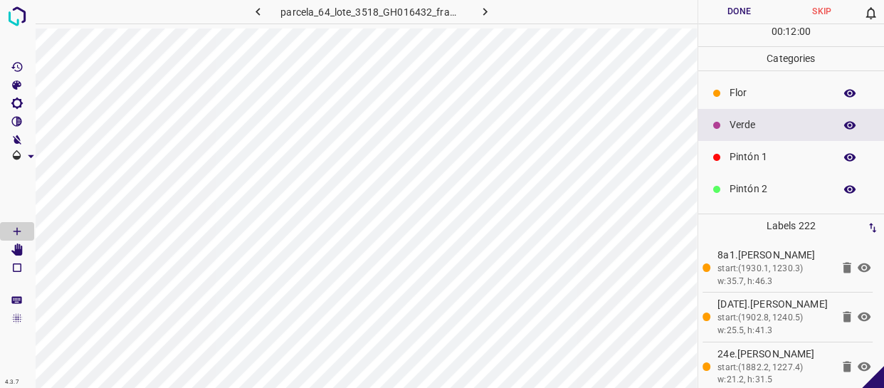
click at [765, 180] on div "Pintón 2" at bounding box center [791, 189] width 187 height 32
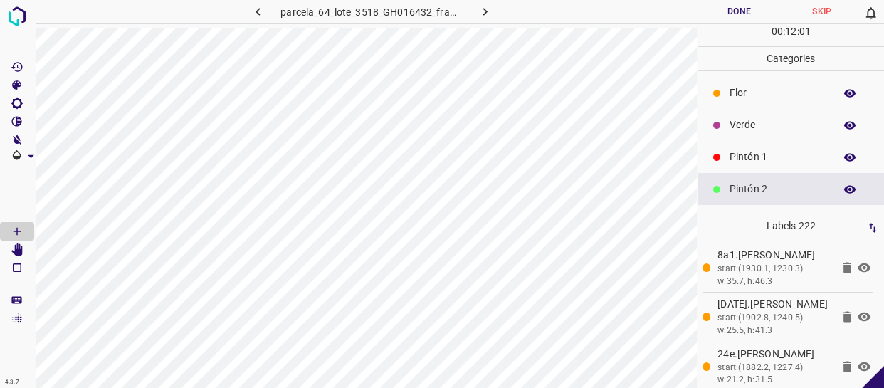
click at [769, 142] on div "Pintón 1" at bounding box center [791, 157] width 187 height 32
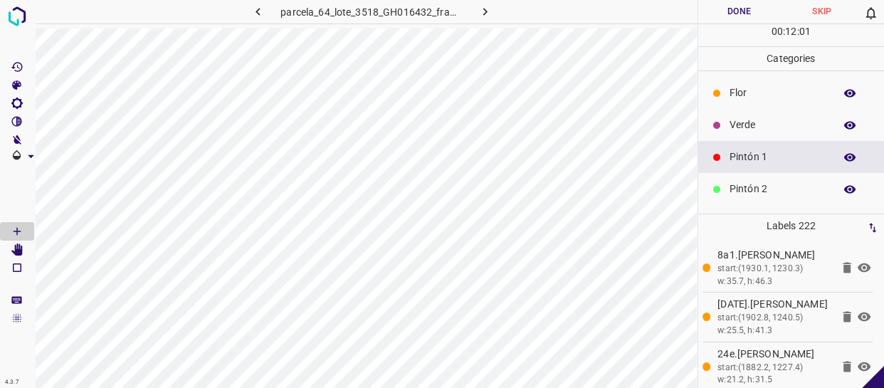
click at [759, 156] on p "Pintón 1" at bounding box center [779, 156] width 98 height 15
click at [767, 121] on p "Verde" at bounding box center [779, 124] width 98 height 15
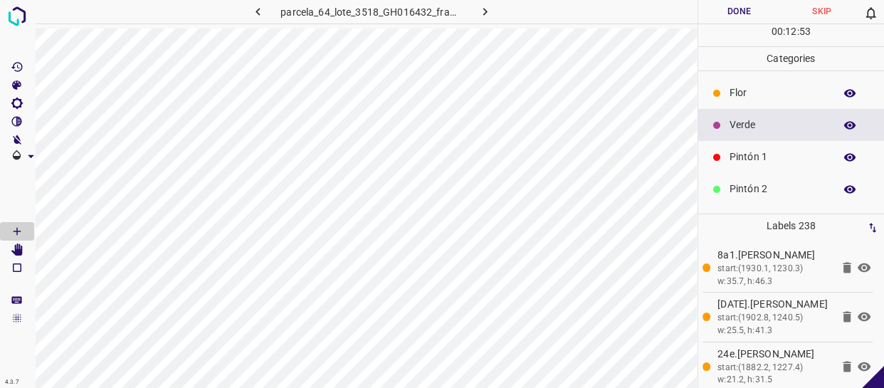
click at [767, 154] on p "Pintón 1" at bounding box center [779, 156] width 98 height 15
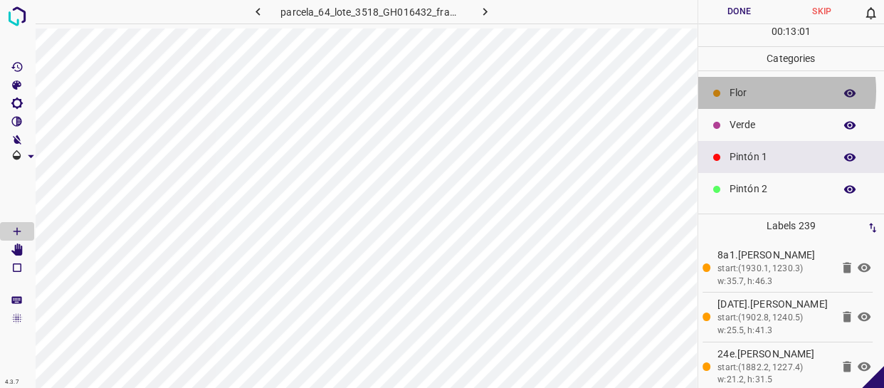
click at [750, 92] on p "Flor" at bounding box center [779, 92] width 98 height 15
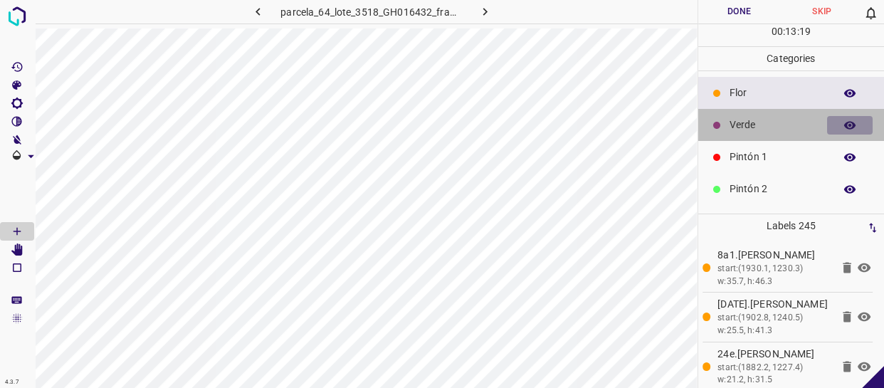
click at [827, 122] on button "button" at bounding box center [850, 125] width 46 height 19
click at [757, 131] on p "Verde" at bounding box center [779, 124] width 98 height 15
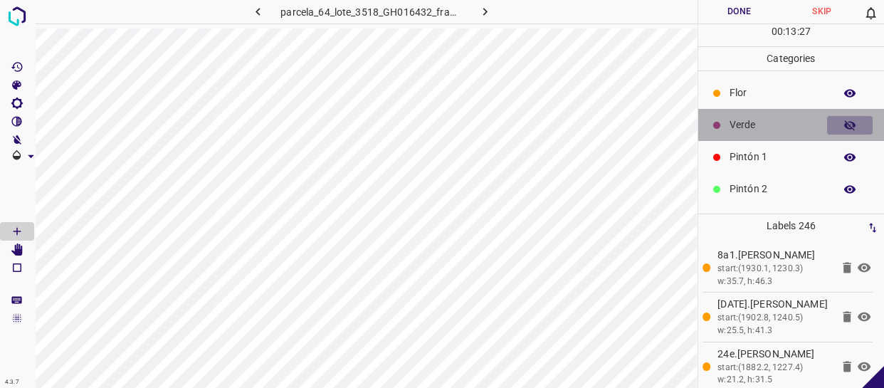
click at [845, 121] on icon "button" at bounding box center [850, 125] width 13 height 13
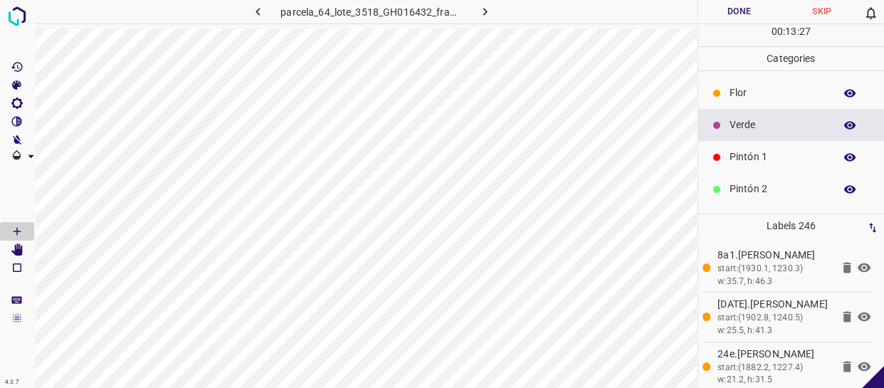
click at [845, 121] on icon "button" at bounding box center [850, 125] width 13 height 13
click at [781, 93] on p "Flor" at bounding box center [779, 92] width 98 height 15
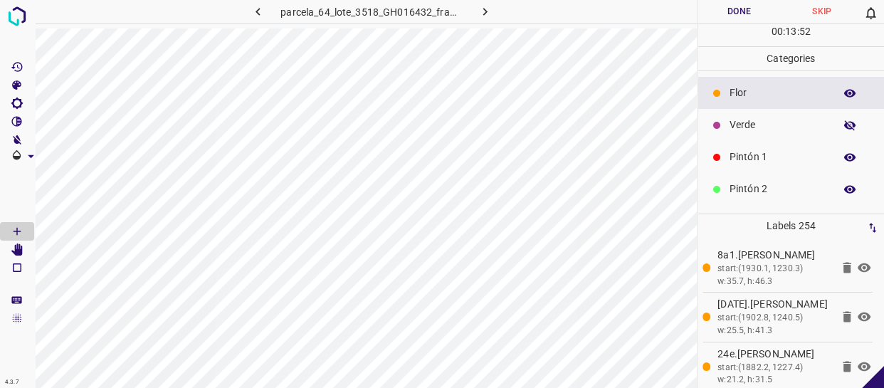
click at [762, 132] on p "Verde" at bounding box center [779, 124] width 98 height 15
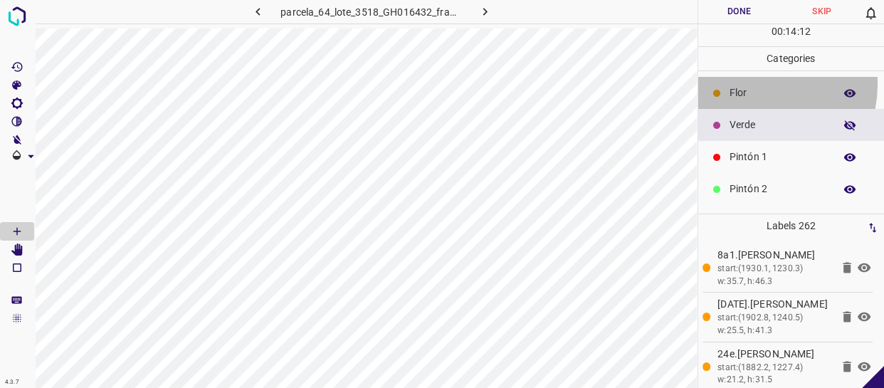
click at [754, 85] on p "Flor" at bounding box center [779, 92] width 98 height 15
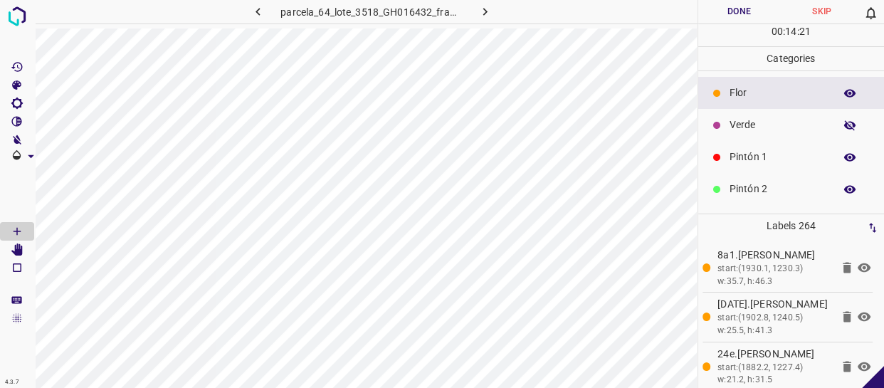
click at [792, 189] on p "Pintón 2" at bounding box center [779, 189] width 98 height 15
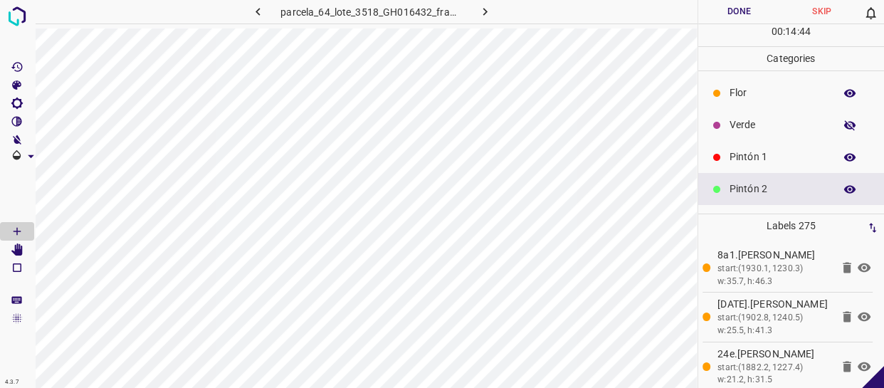
click at [756, 149] on p "Pintón 1" at bounding box center [779, 156] width 98 height 15
